Goal: Share content

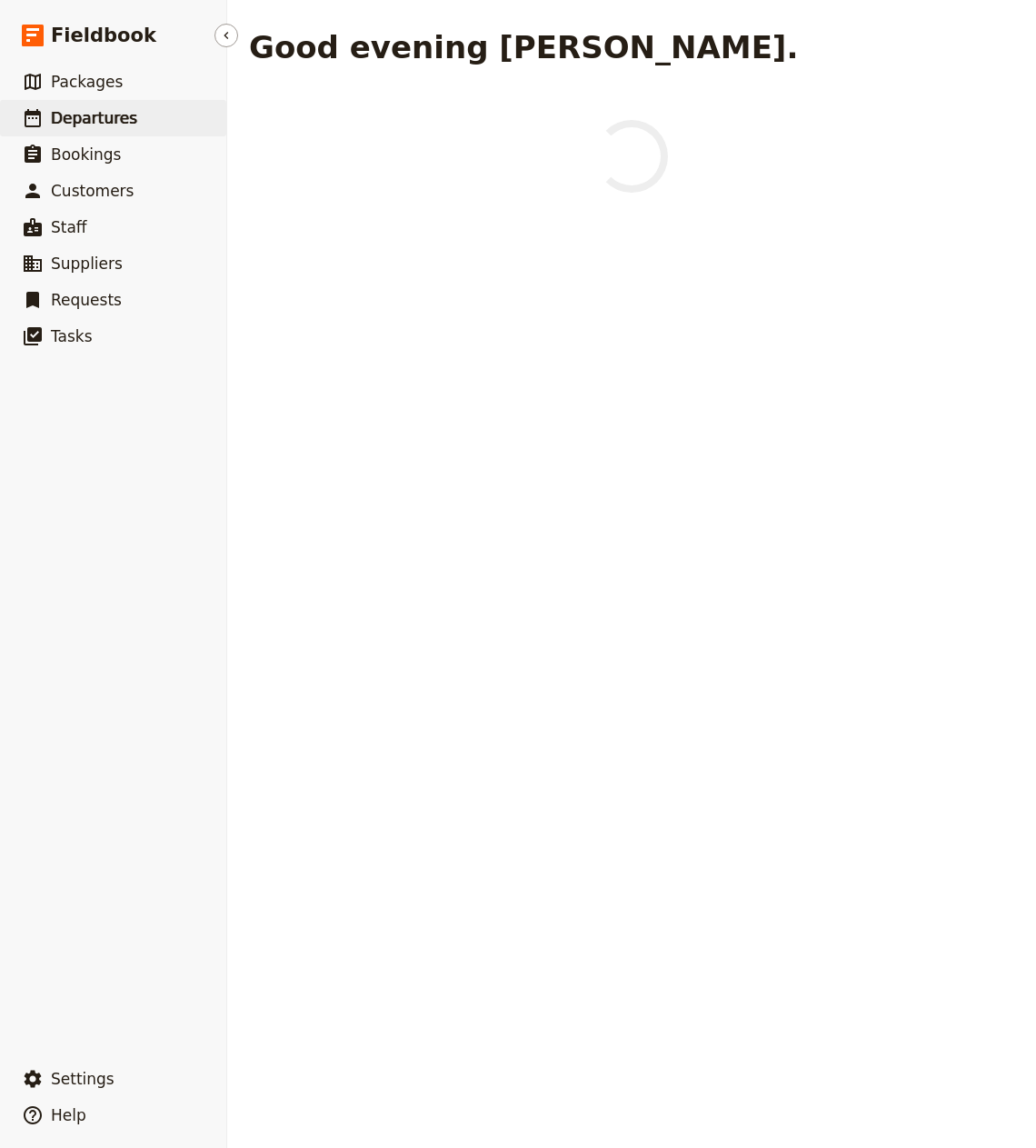
click at [128, 110] on link "​ Departures" at bounding box center [113, 118] width 227 height 36
select select "CREATED_AT"
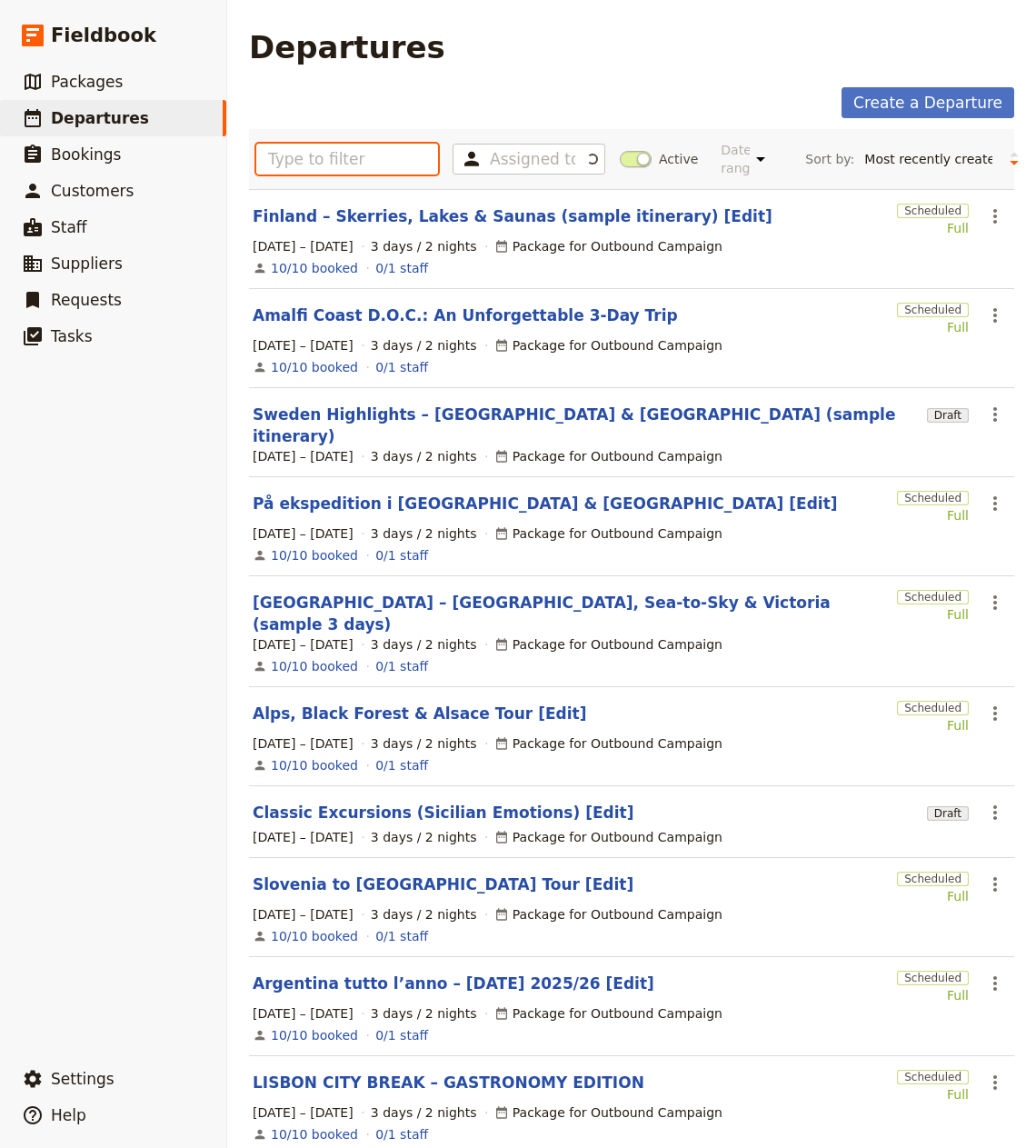
click at [352, 162] on input "text" at bounding box center [347, 159] width 181 height 31
paste input "Fully-guided hidden gems of Croatia – Southern Tour"
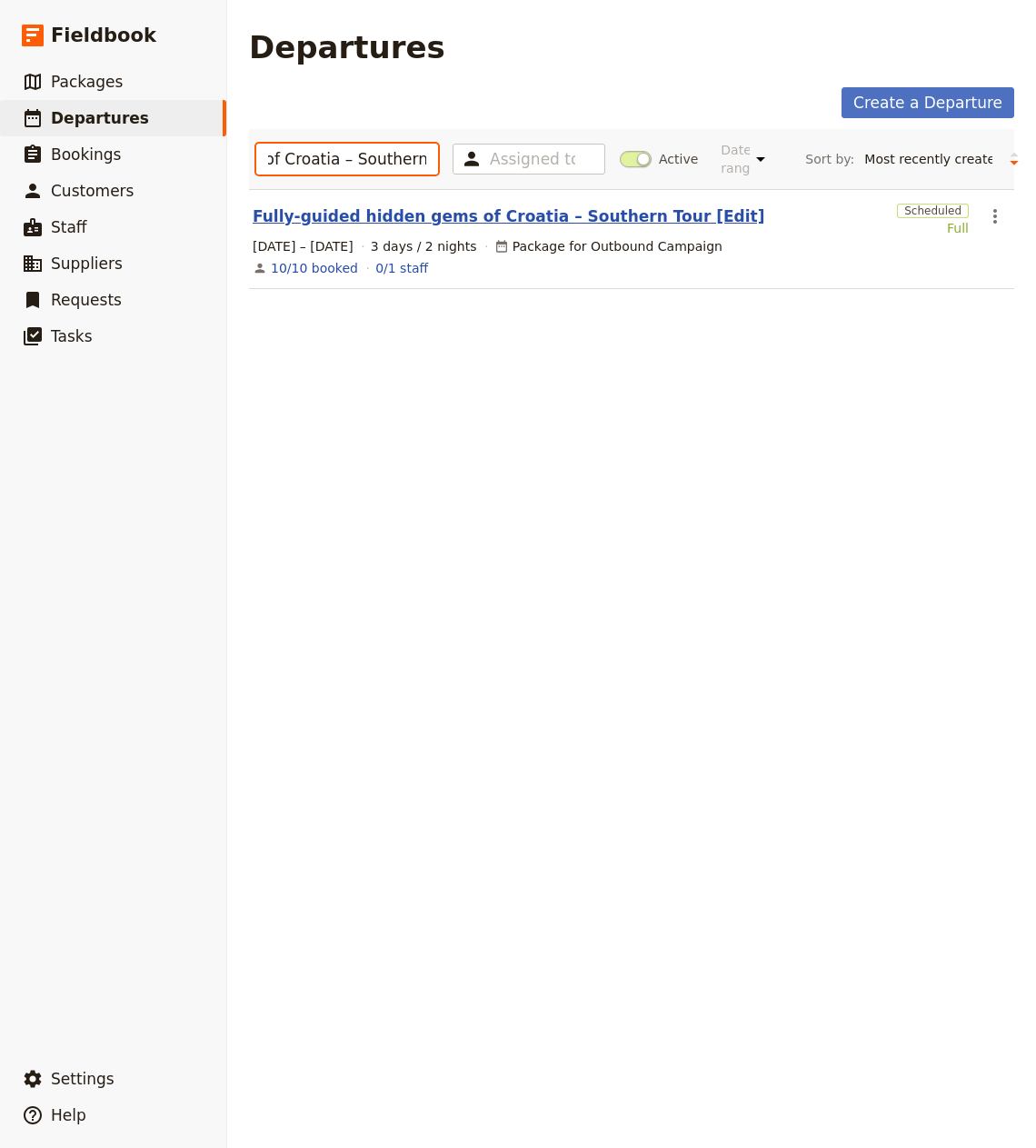
type input "Fully-guided hidden gems of Croatia – Southern Tour"
click at [422, 211] on link "Fully-guided hidden gems of Croatia – Southern Tour [Edit]" at bounding box center [508, 216] width 512 height 22
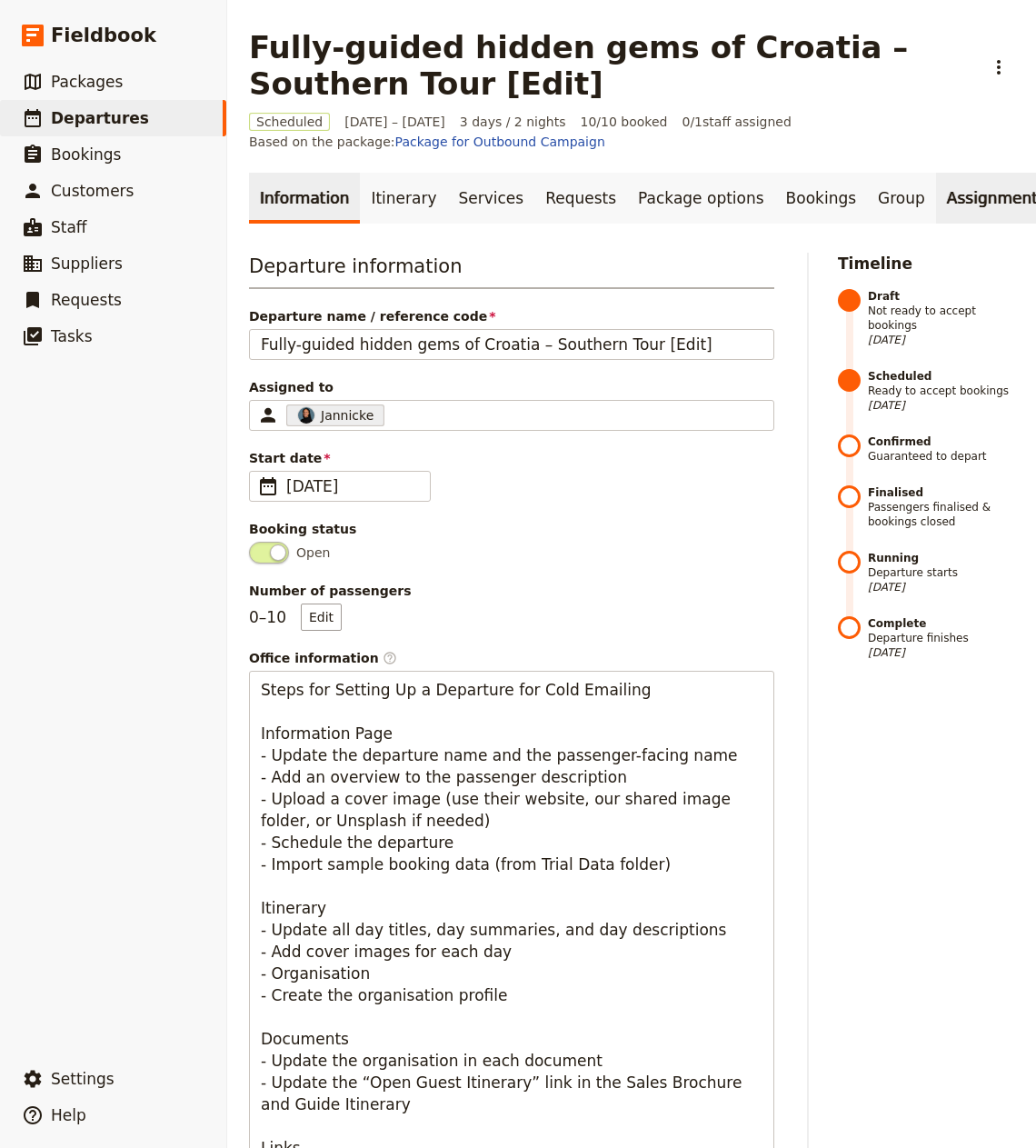
scroll to position [0, 133]
click at [979, 198] on link "Documents" at bounding box center [1034, 198] width 110 height 51
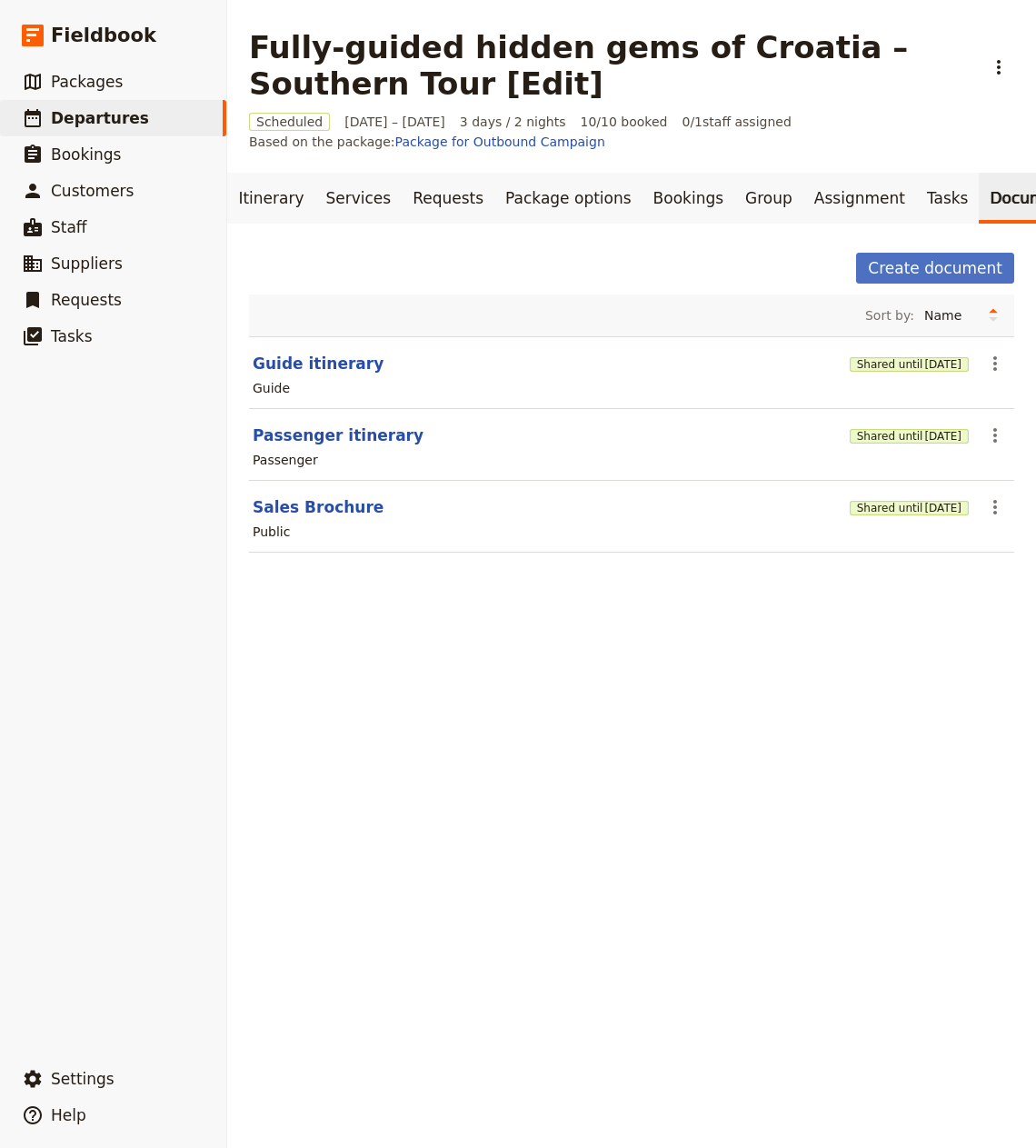
click at [285, 374] on section "Guide itinerary Shared until [DATE] ​ Guide" at bounding box center [631, 372] width 765 height 73
click at [287, 368] on button "Guide itinerary" at bounding box center [318, 363] width 131 height 22
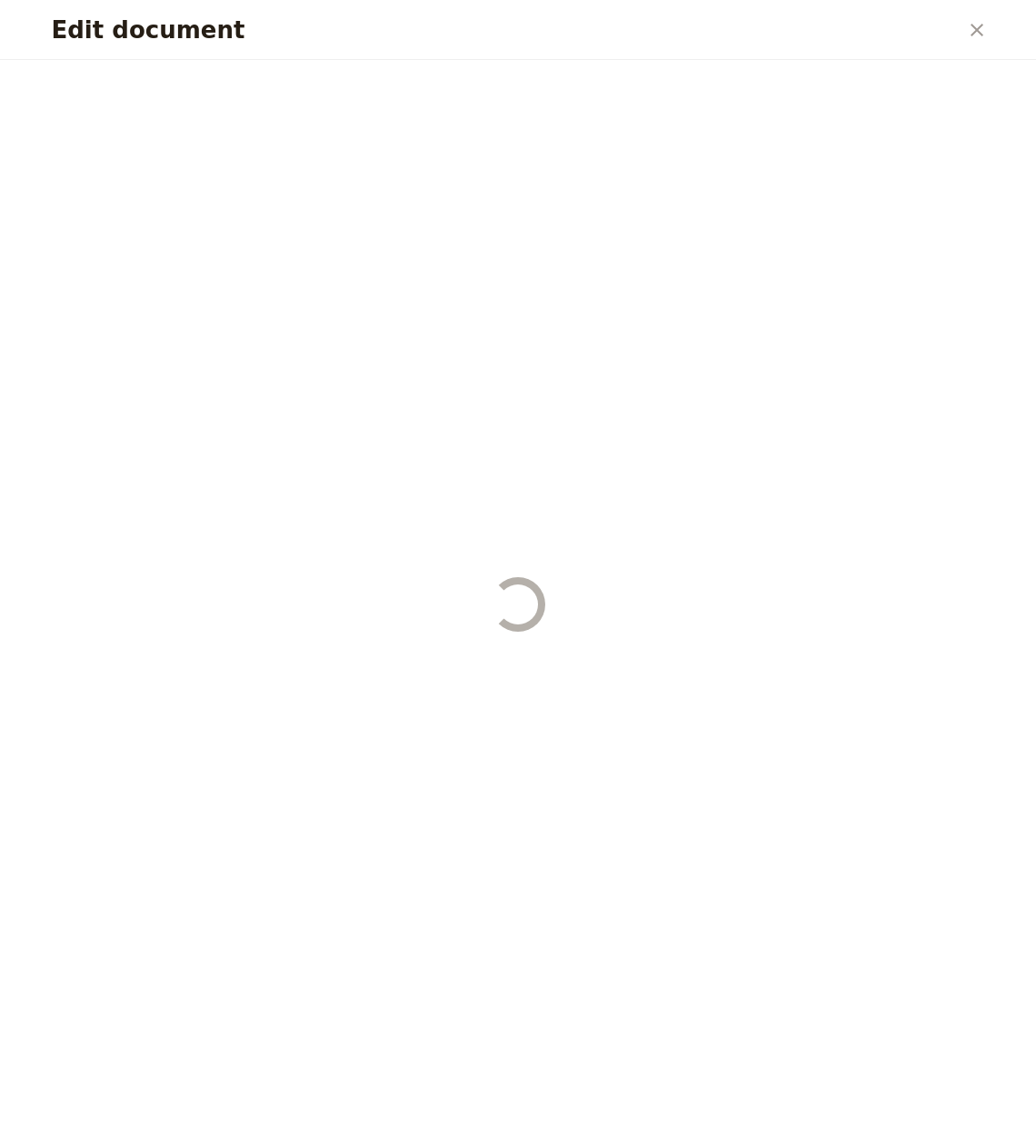
select select "STAFF"
select select "RUN_SHEET"
select select "LARGE"
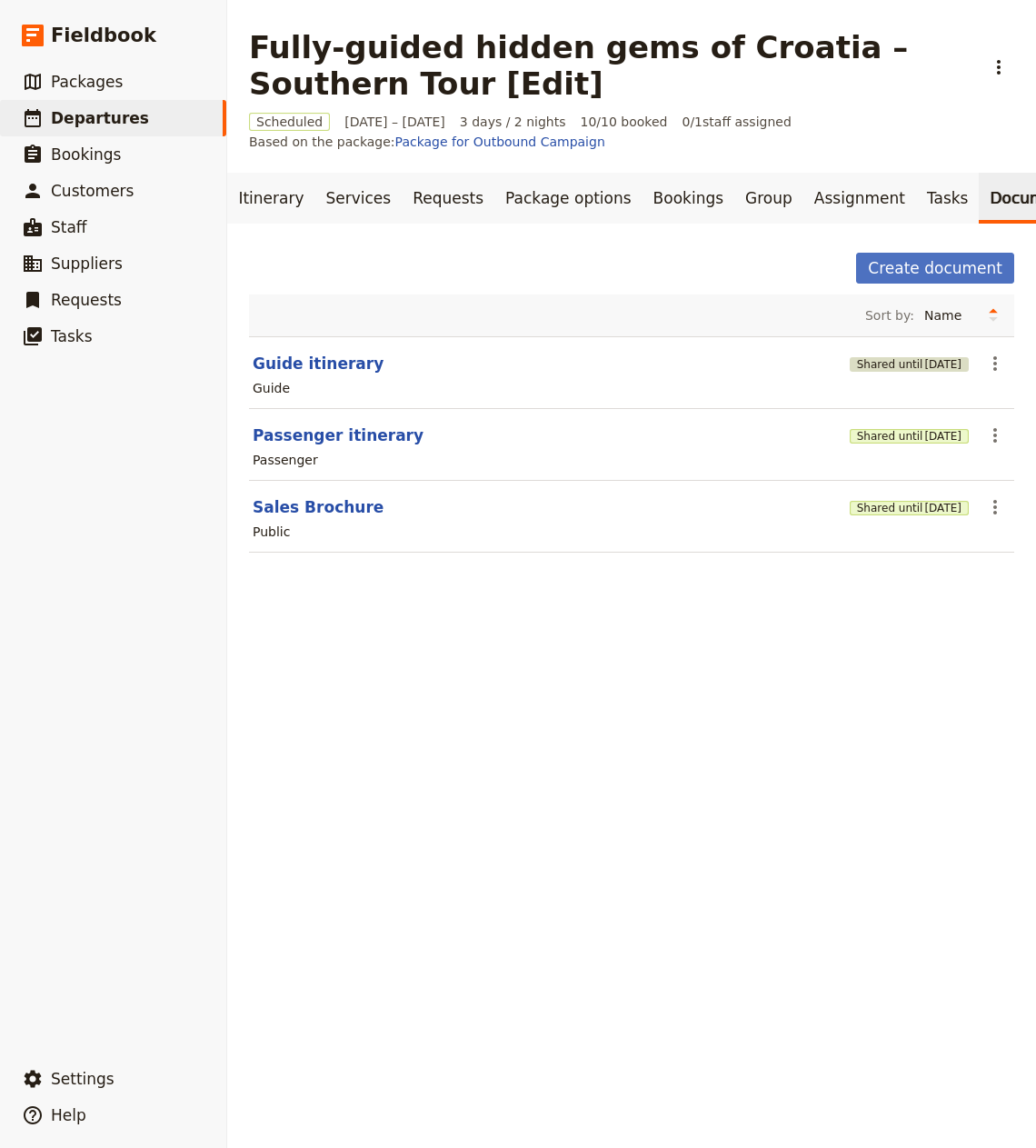
click at [949, 369] on span "[DATE]" at bounding box center [943, 364] width 37 height 14
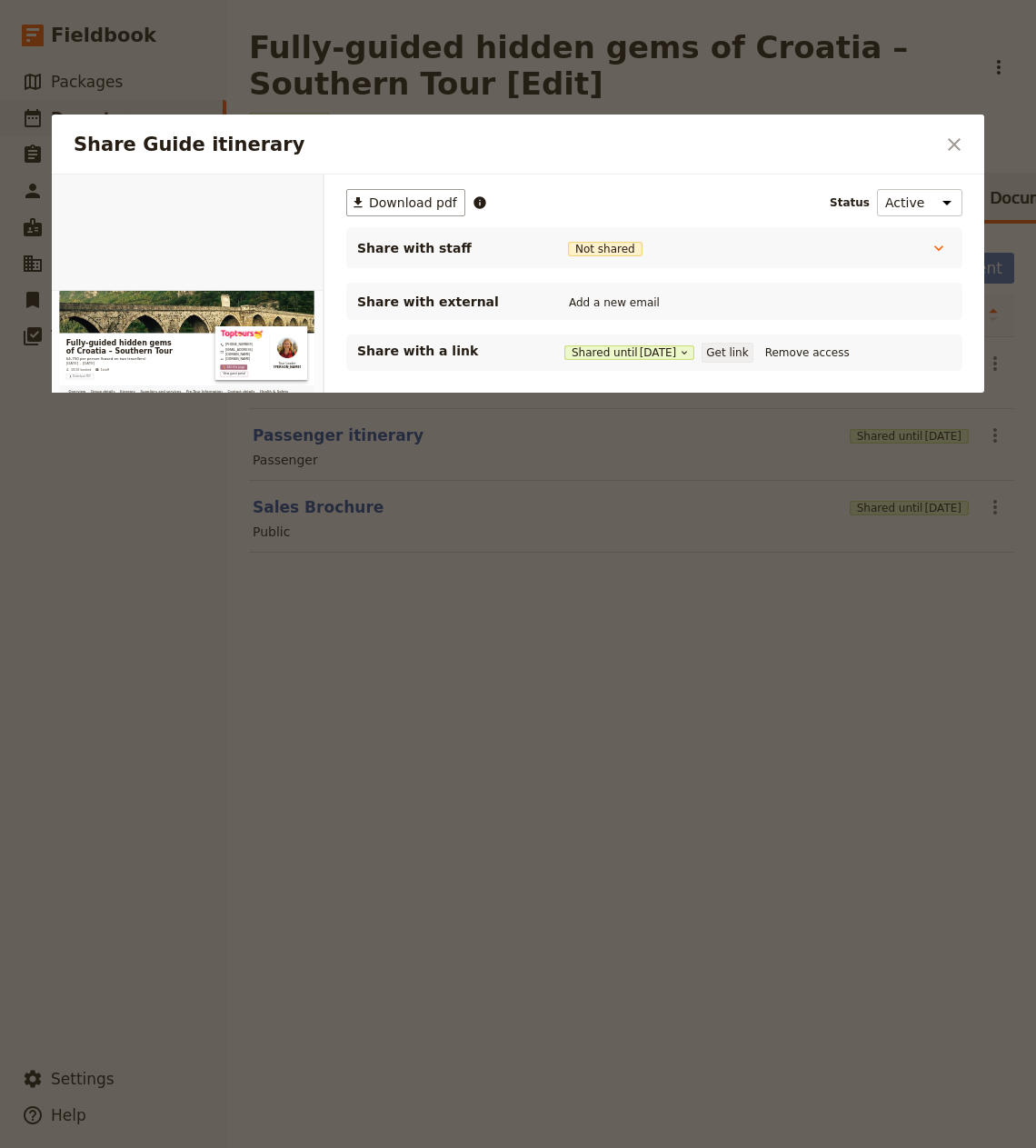
click at [753, 353] on button "Get link" at bounding box center [727, 352] width 51 height 20
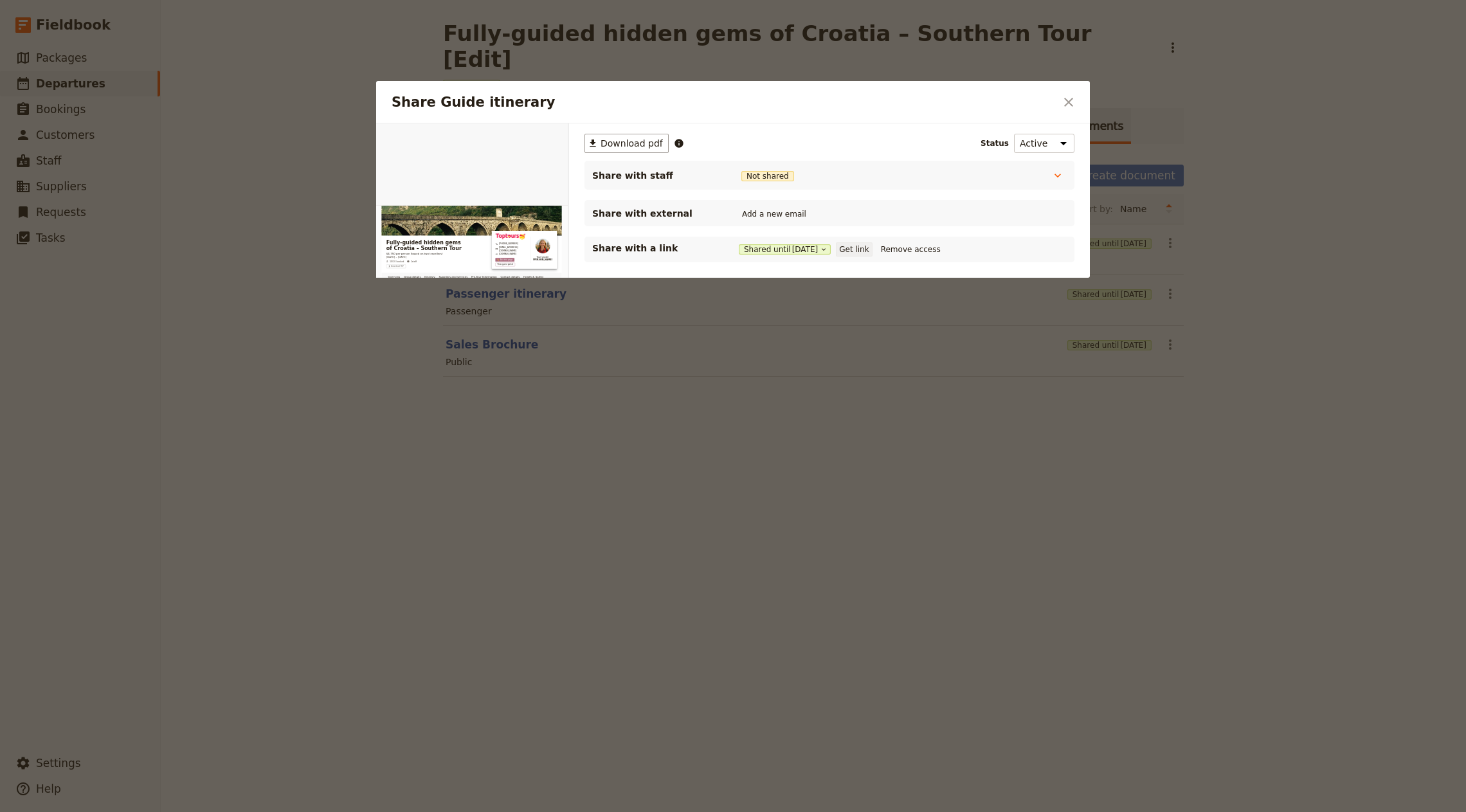
click at [732, 244] on button "Get link" at bounding box center [854, 249] width 36 height 14
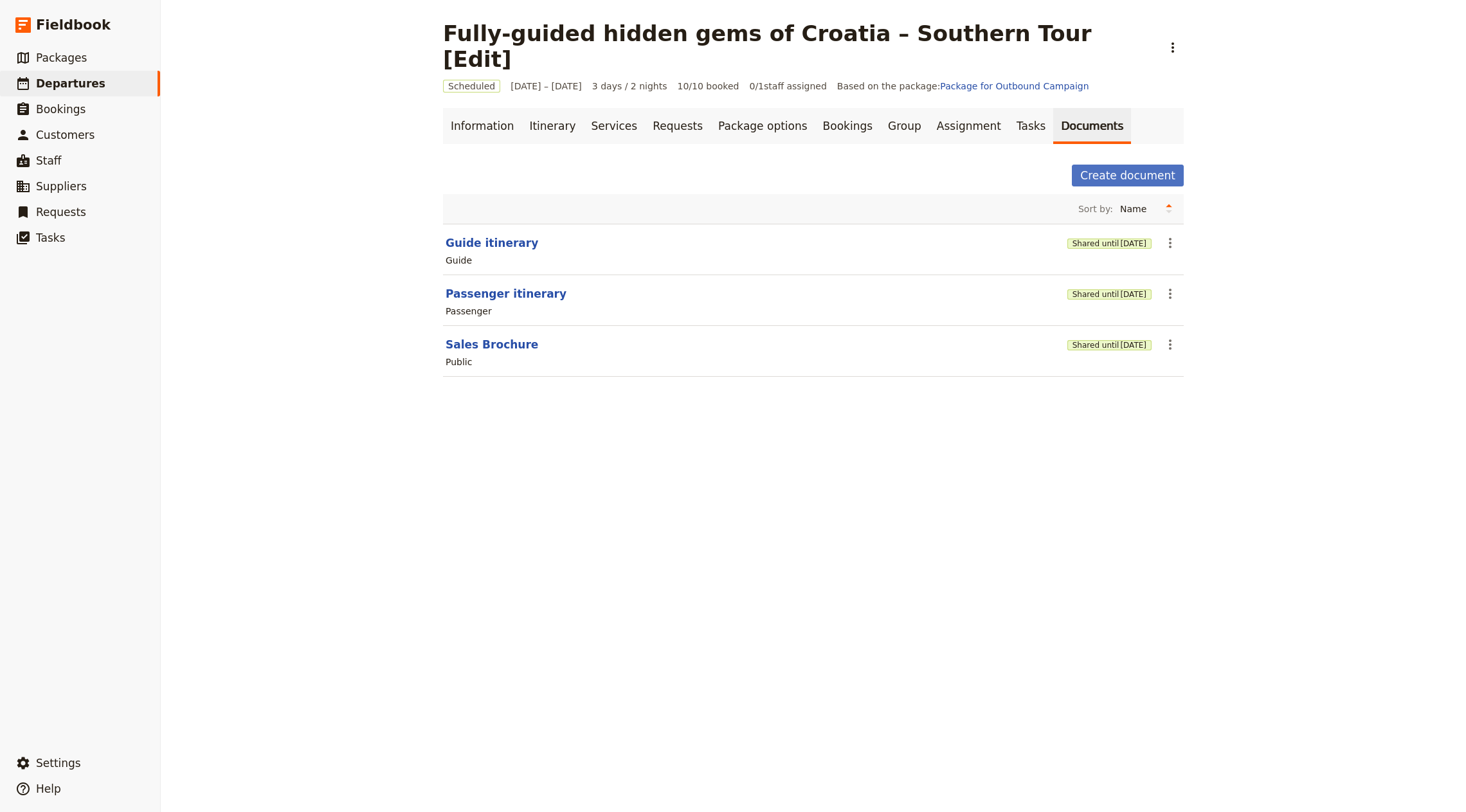
click at [732, 310] on main "Fully-guided hidden gems of [GEOGRAPHIC_DATA] – Southern Tour [Edit] ​ Schedule…" at bounding box center [814, 206] width 772 height 413
click at [732, 289] on span "[DATE]" at bounding box center [1133, 294] width 26 height 10
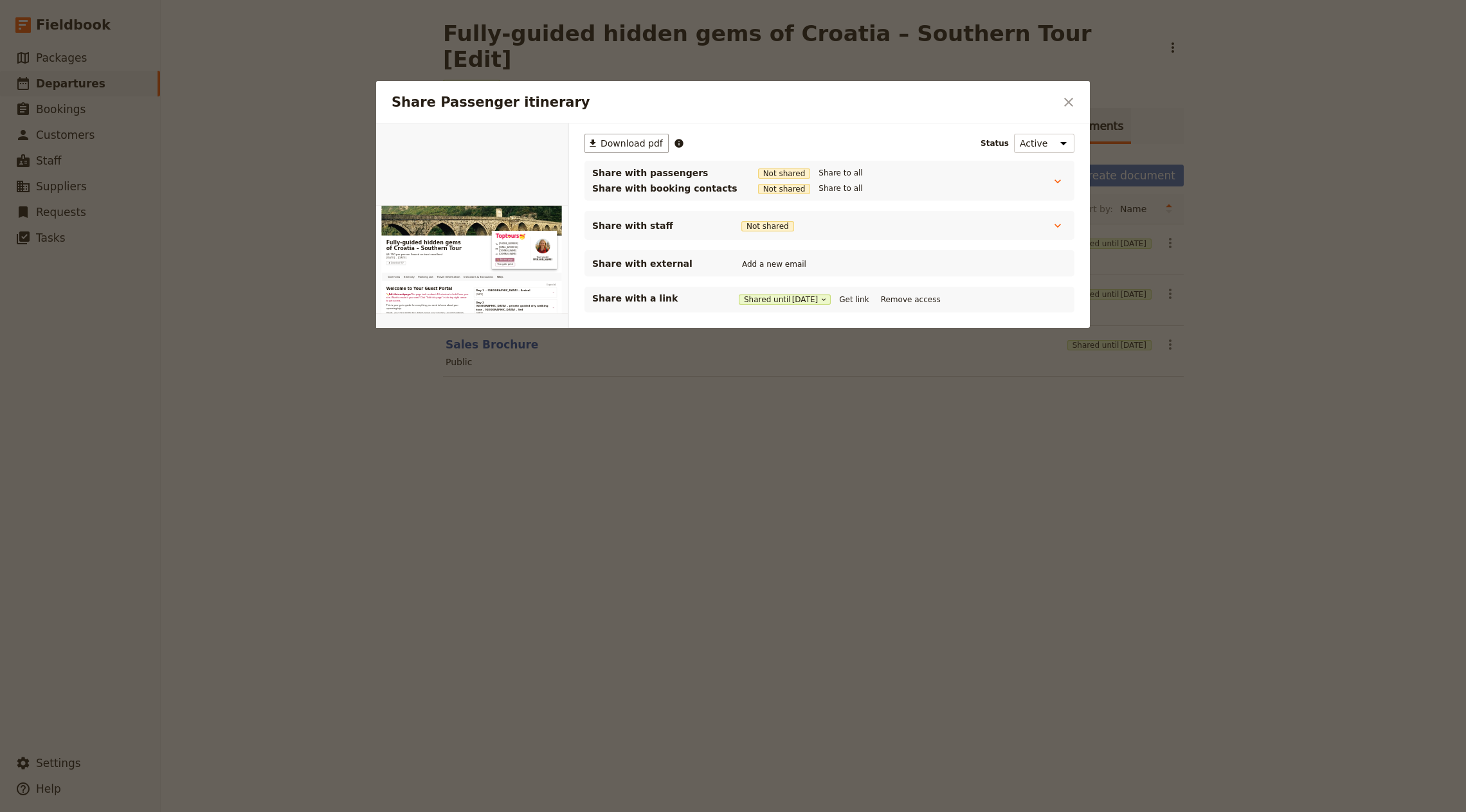
click at [732, 307] on div "Share with a link Shared until [DATE] Get link Remove access" at bounding box center [829, 299] width 475 height 16
click at [732, 295] on button "Get link" at bounding box center [854, 299] width 36 height 14
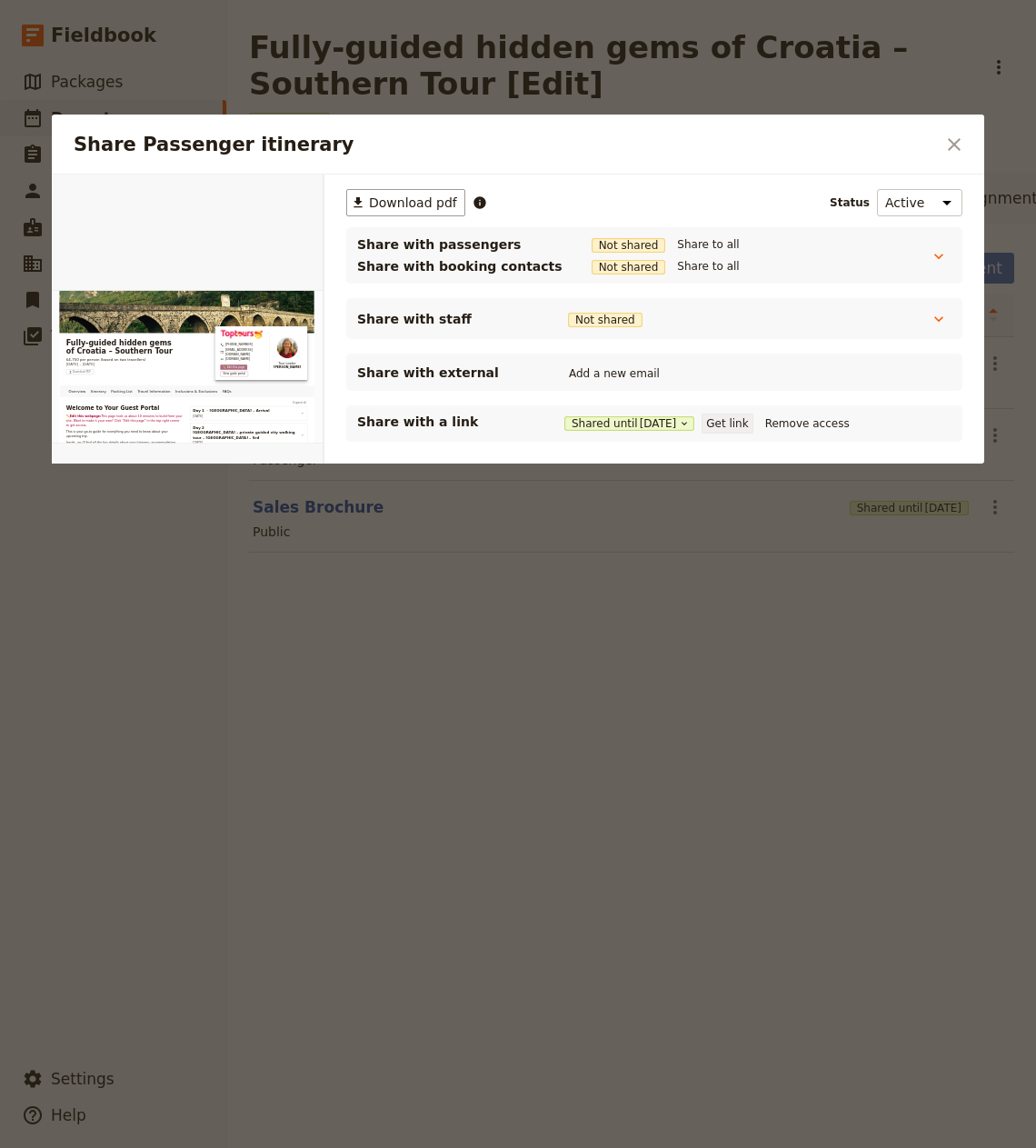
click at [751, 426] on button "Get link" at bounding box center [727, 423] width 51 height 20
click at [737, 646] on div at bounding box center [518, 574] width 1036 height 1148
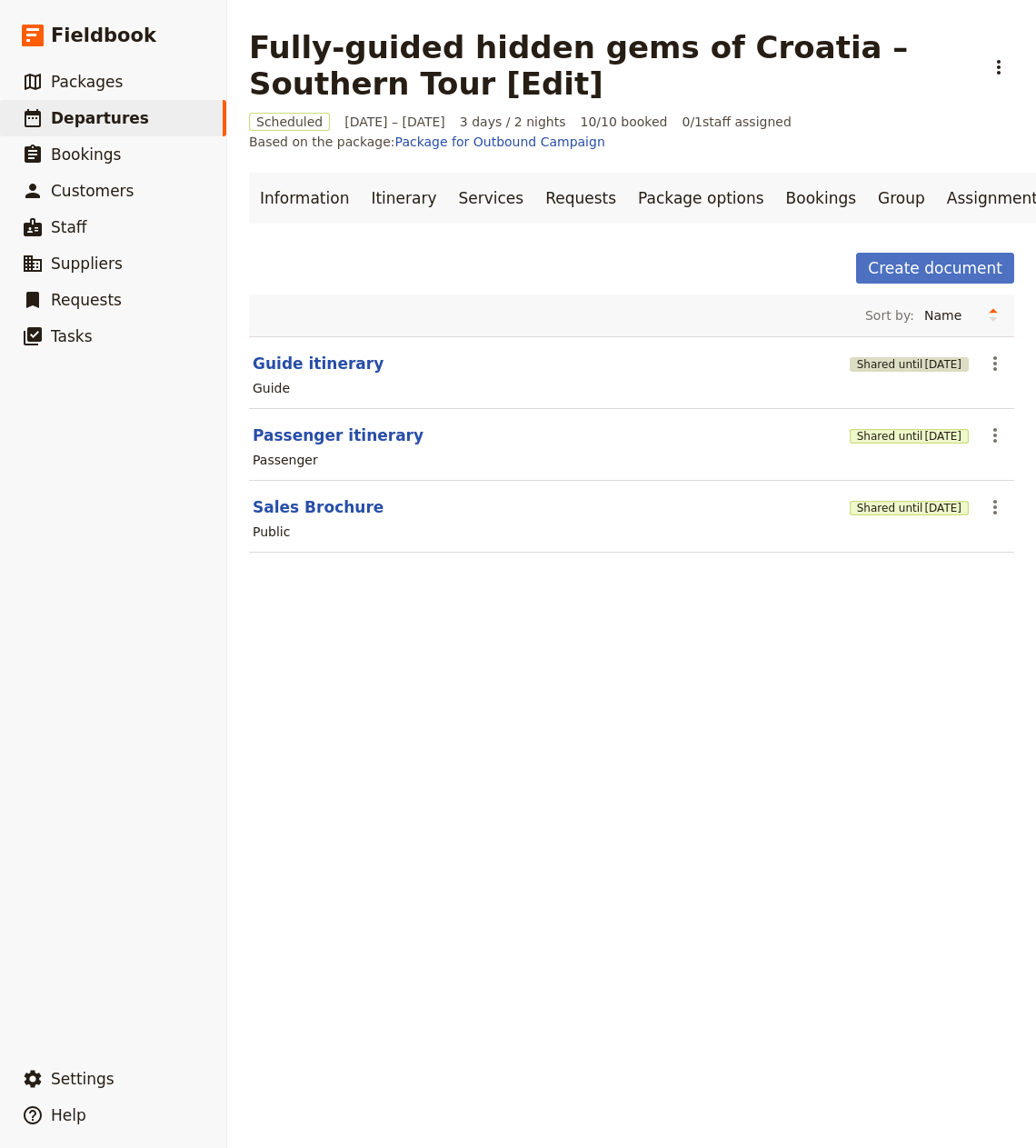
click at [925, 367] on span "[DATE]" at bounding box center [943, 364] width 37 height 14
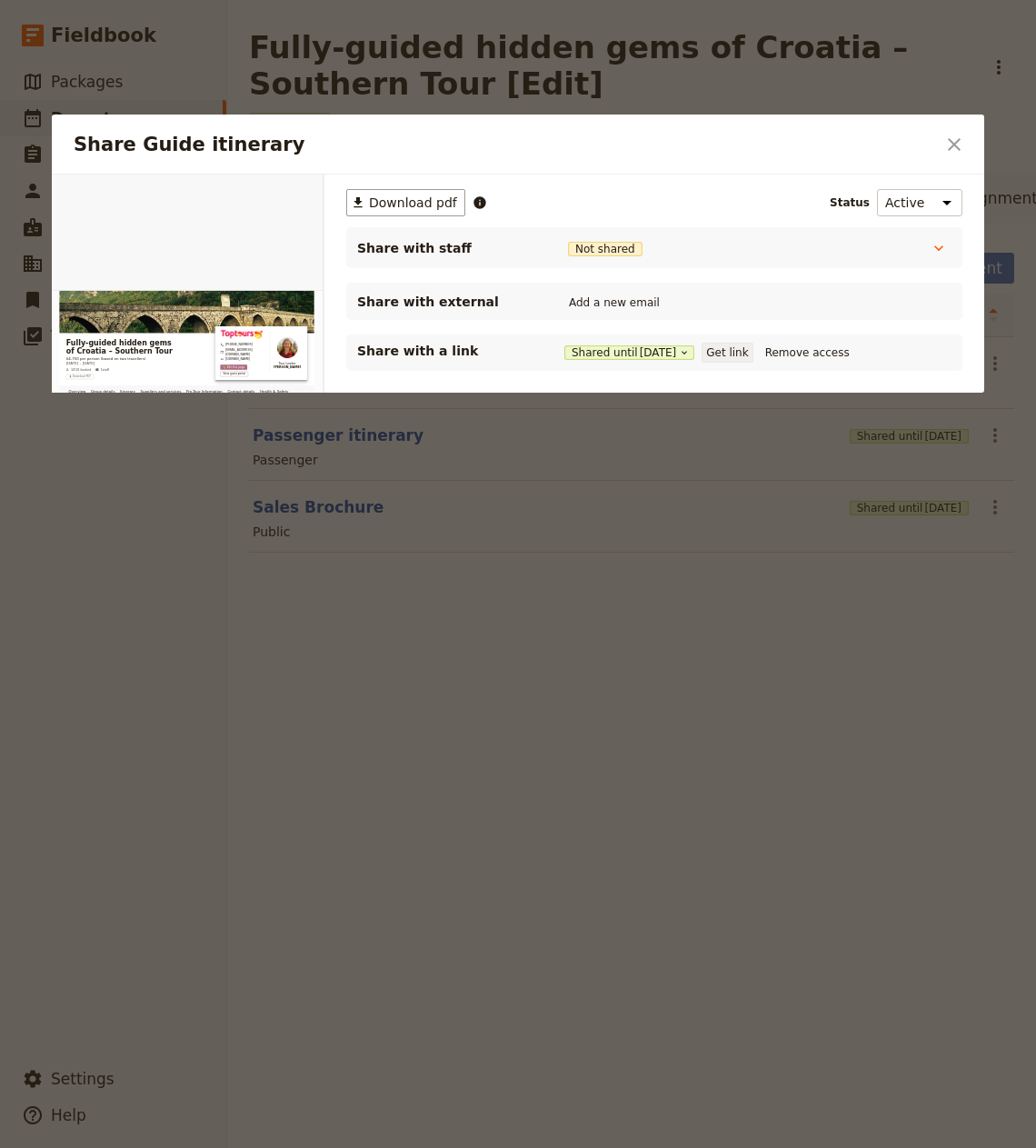
click at [742, 355] on button "Get link" at bounding box center [727, 352] width 51 height 20
